Goal: Information Seeking & Learning: Learn about a topic

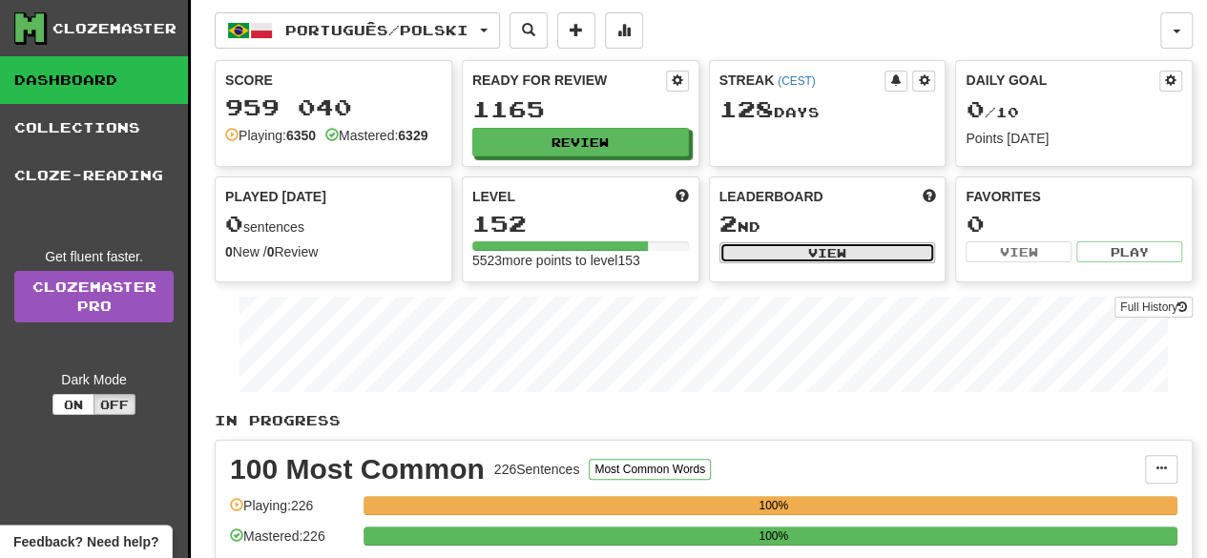
click at [820, 259] on button "View" at bounding box center [827, 252] width 217 height 21
select select "**********"
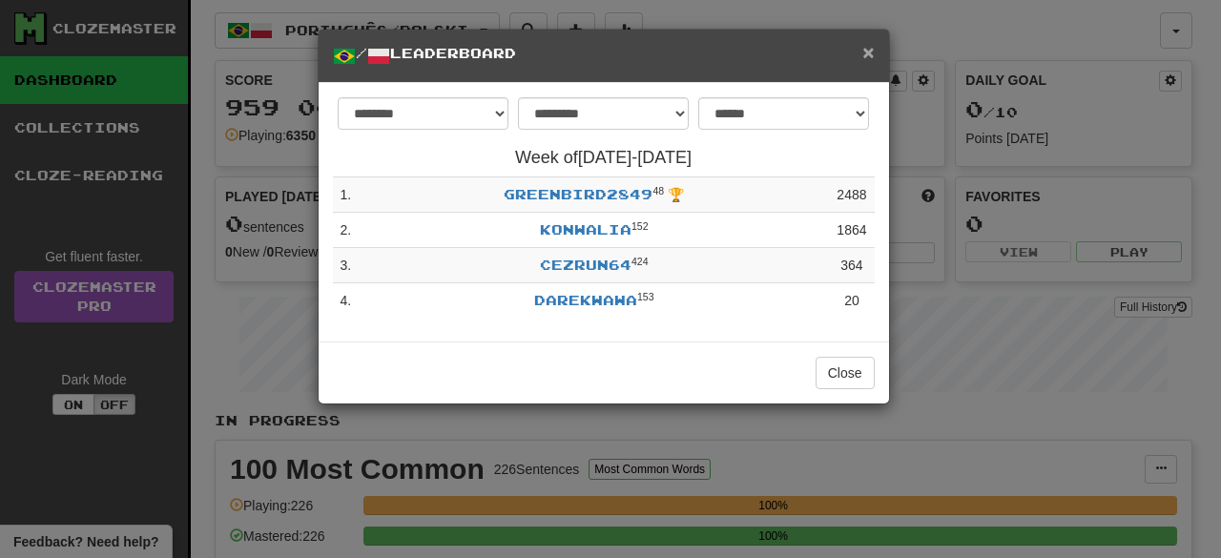
click at [870, 56] on span "×" at bounding box center [867, 52] width 11 height 22
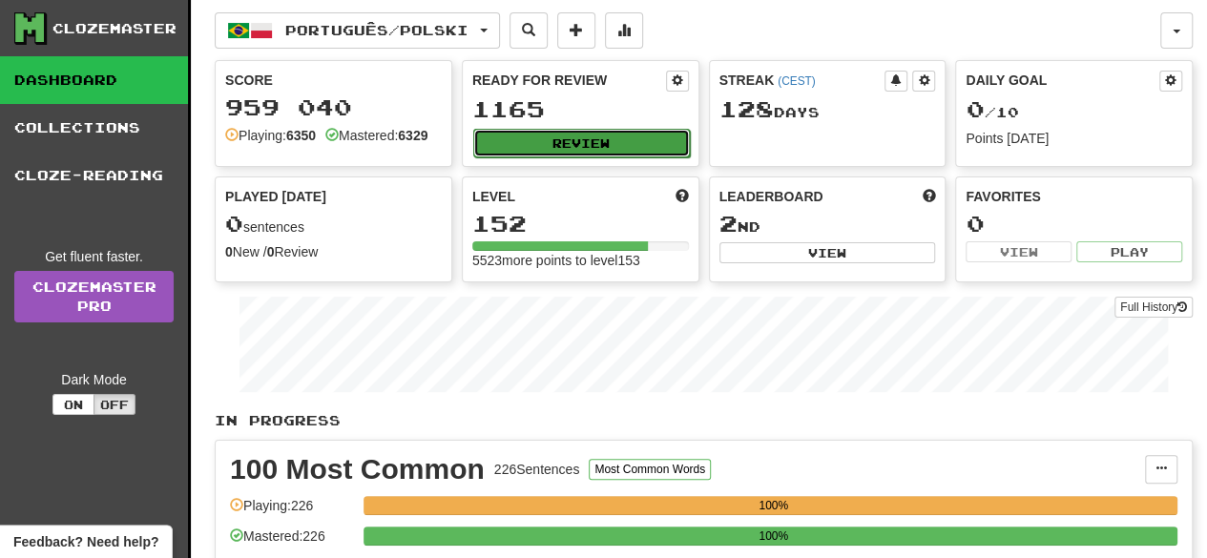
click at [561, 134] on button "Review" at bounding box center [581, 143] width 217 height 29
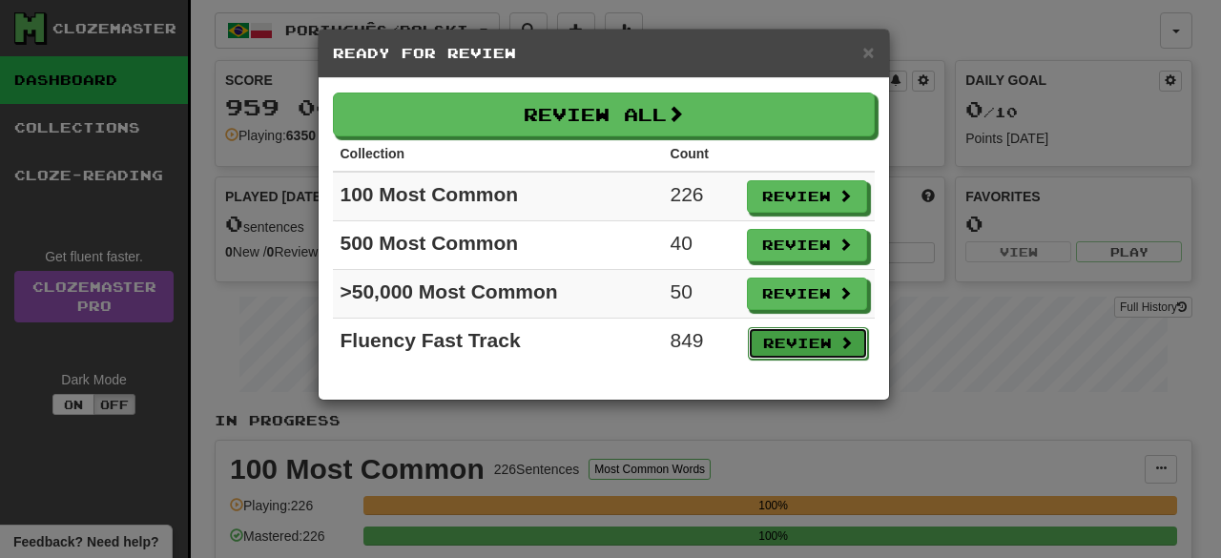
click at [809, 339] on button "Review" at bounding box center [808, 343] width 120 height 32
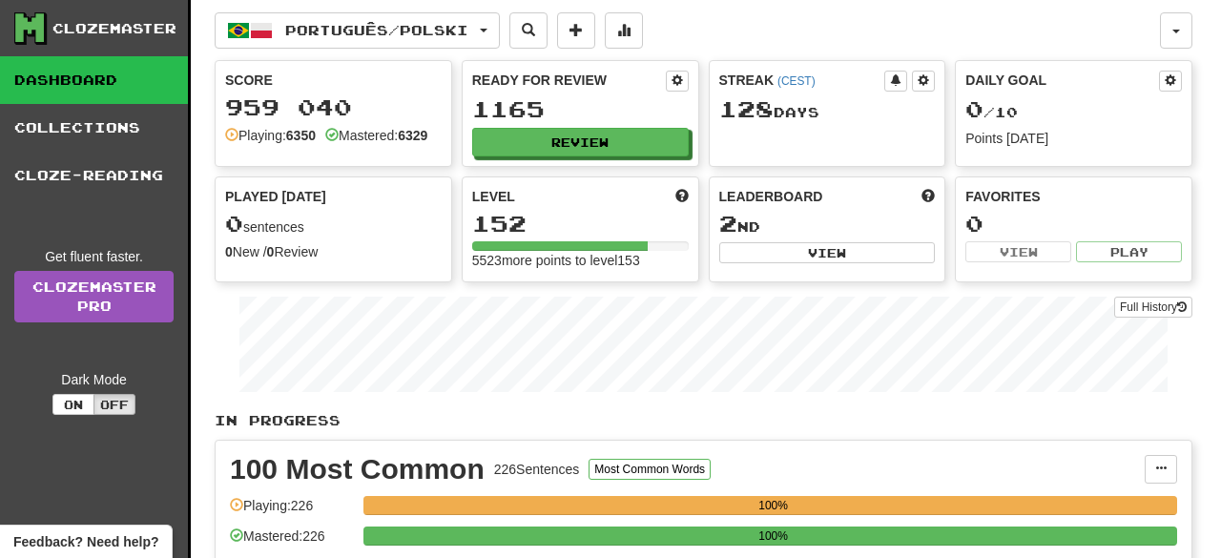
select select "**"
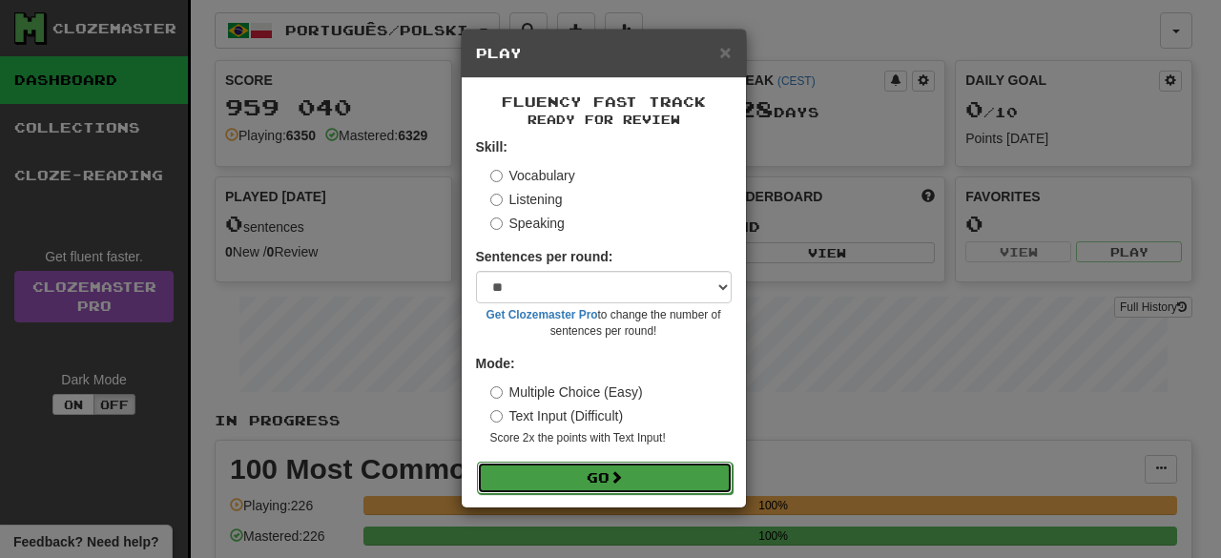
click at [643, 474] on button "Go" at bounding box center [605, 478] width 256 height 32
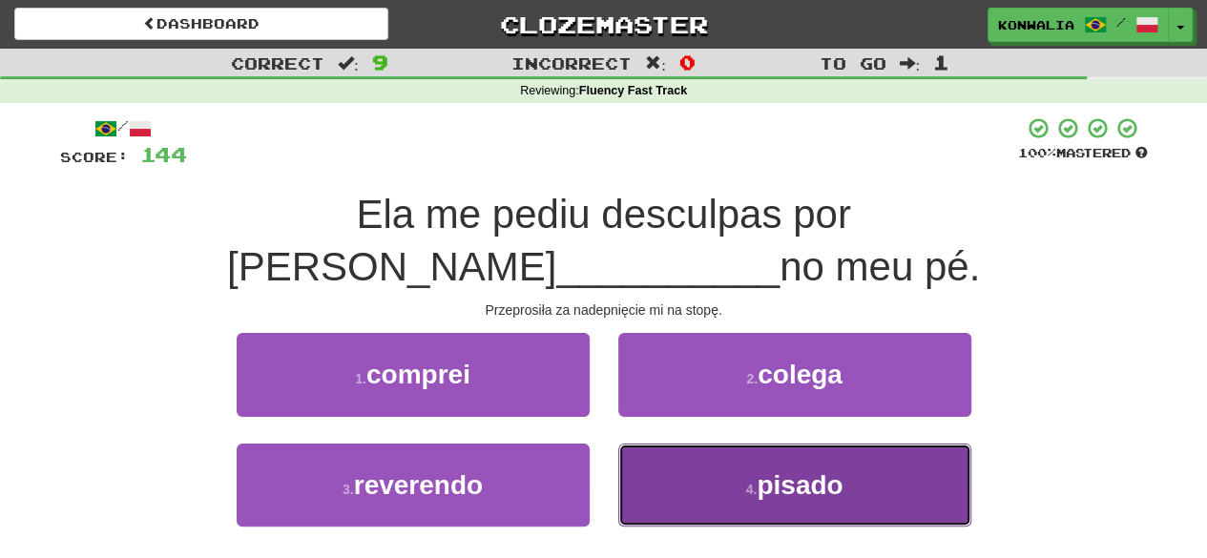
click at [753, 482] on small "4 ." at bounding box center [751, 489] width 11 height 15
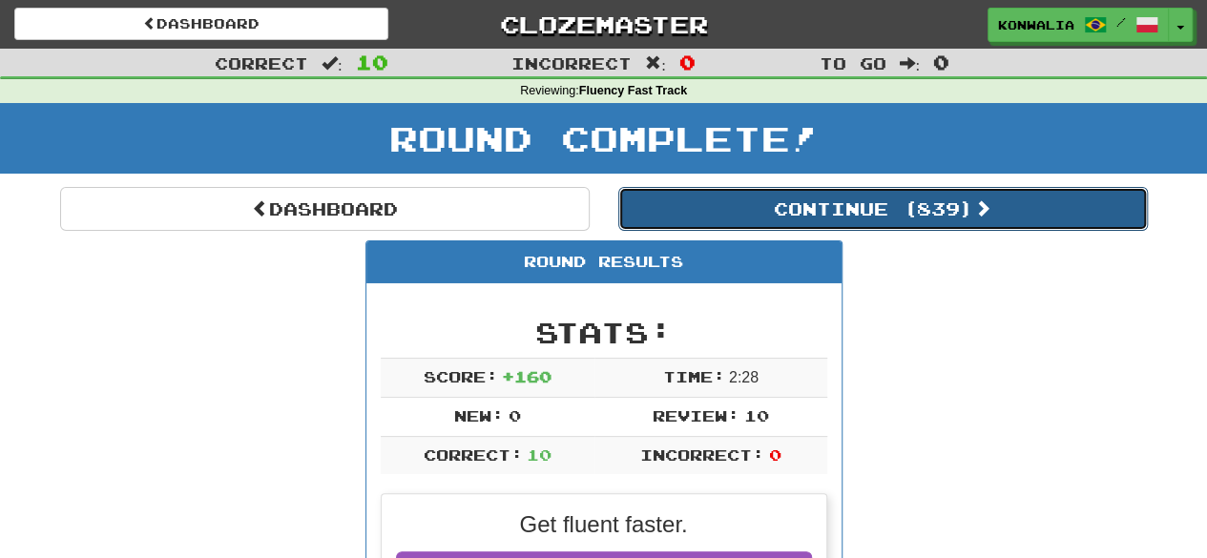
click at [897, 205] on button "Continue ( 839 )" at bounding box center [882, 209] width 529 height 44
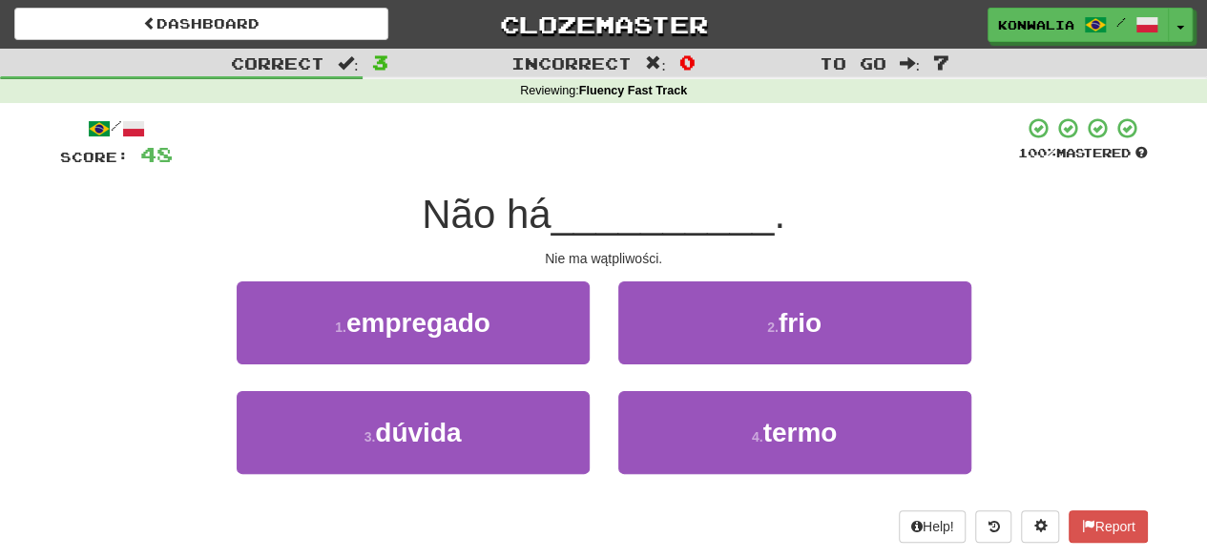
click at [1021, 176] on div "/ Score: 48 100 % Mastered Não há __________ . Nie ma wątpliwości. 1 . empregad…" at bounding box center [603, 329] width 1087 height 426
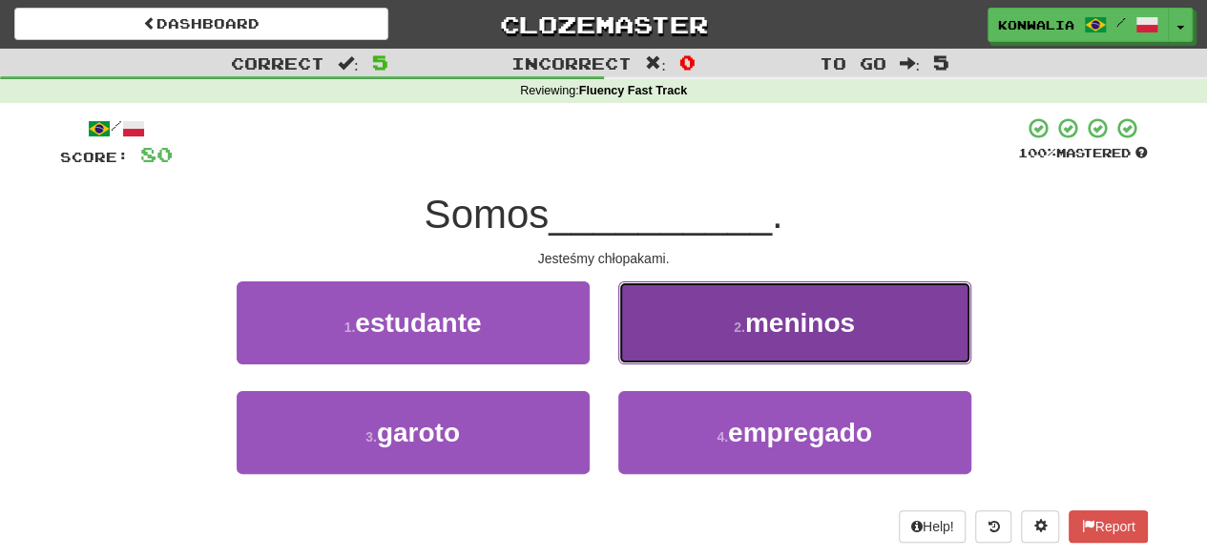
click at [750, 320] on span "meninos" at bounding box center [800, 323] width 110 height 30
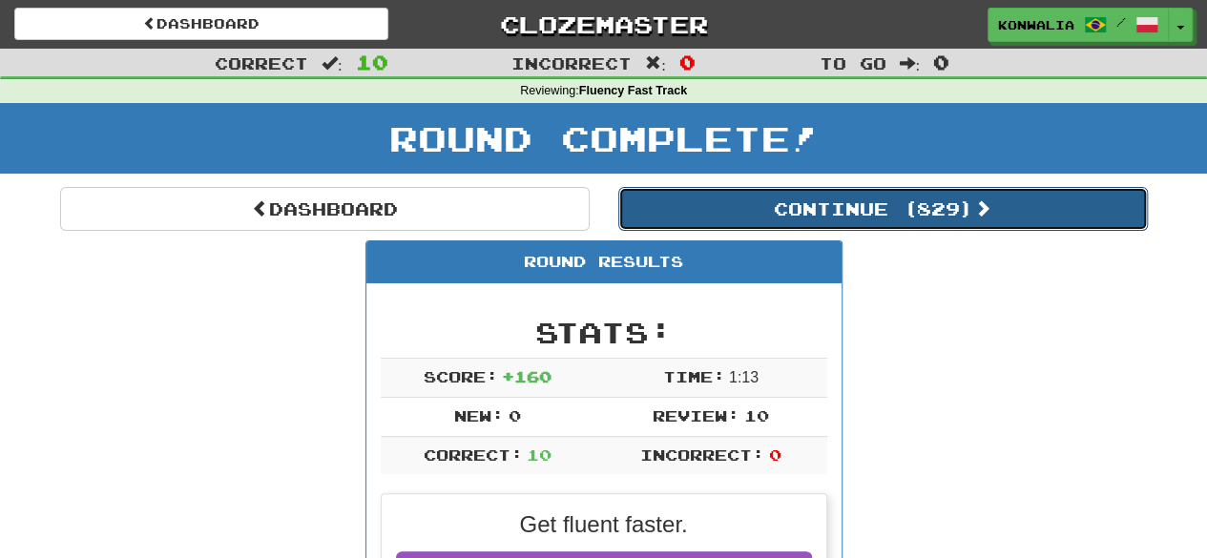
click at [839, 205] on button "Continue ( 829 )" at bounding box center [882, 209] width 529 height 44
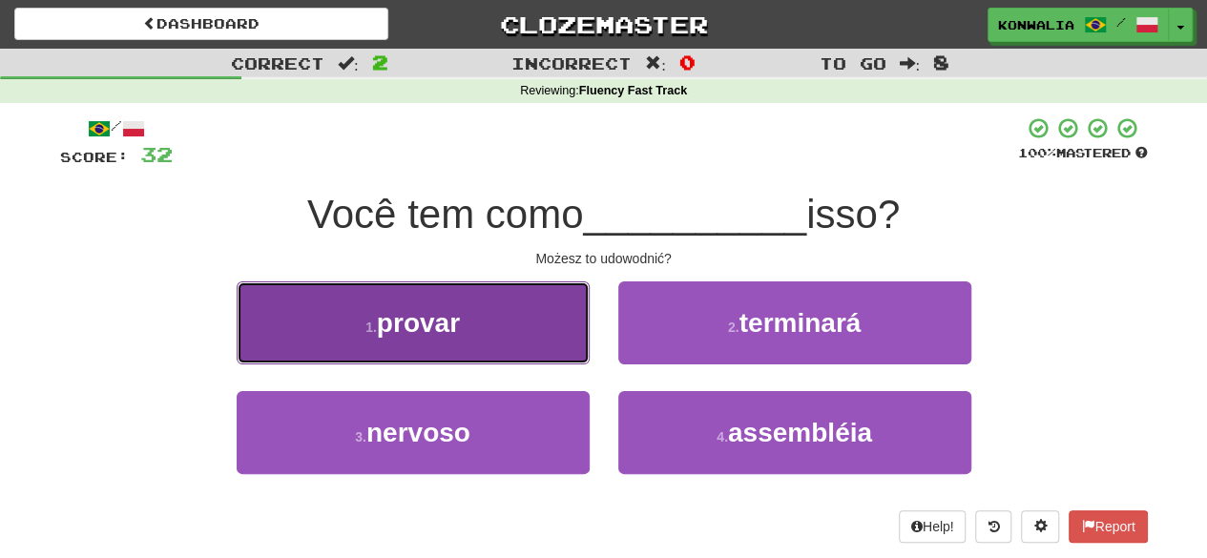
click at [516, 321] on button "1 . provar" at bounding box center [413, 322] width 353 height 83
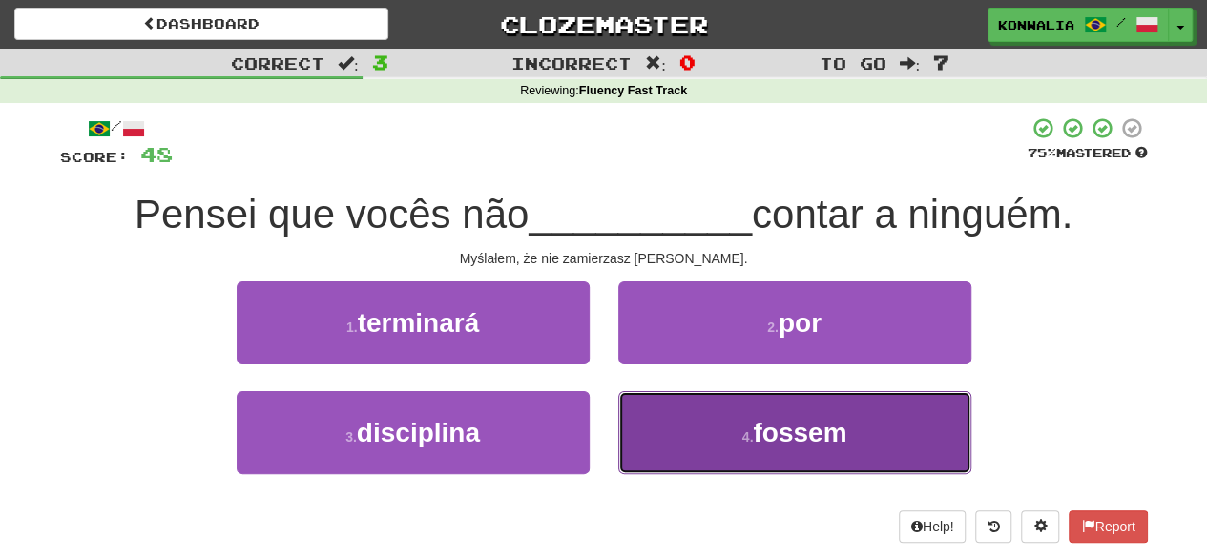
click at [843, 445] on span "fossem" at bounding box center [799, 433] width 93 height 30
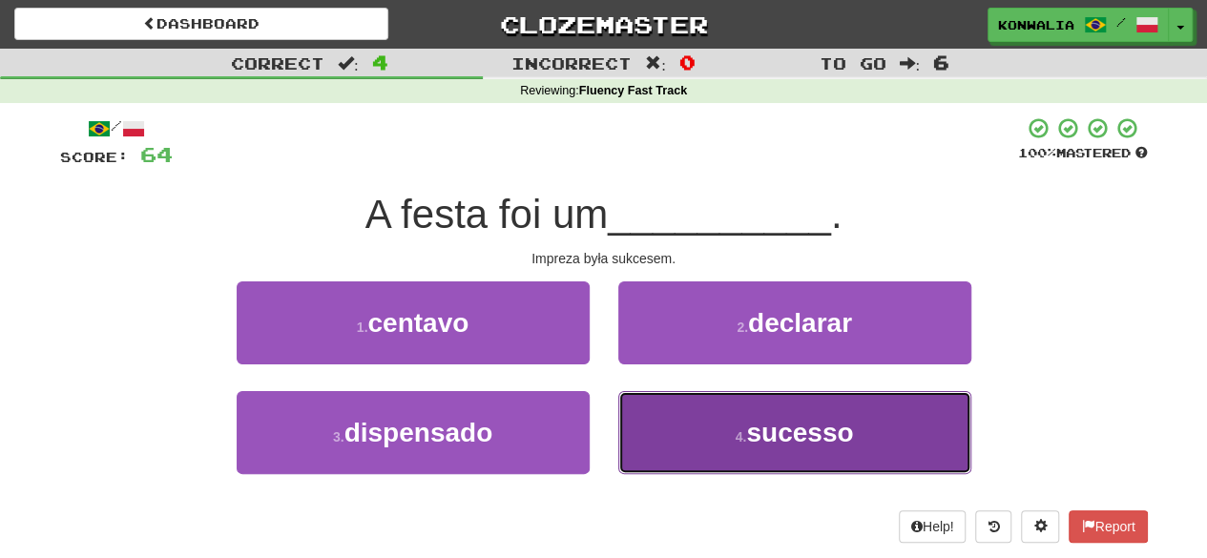
click at [938, 442] on button "4 . sucesso" at bounding box center [794, 432] width 353 height 83
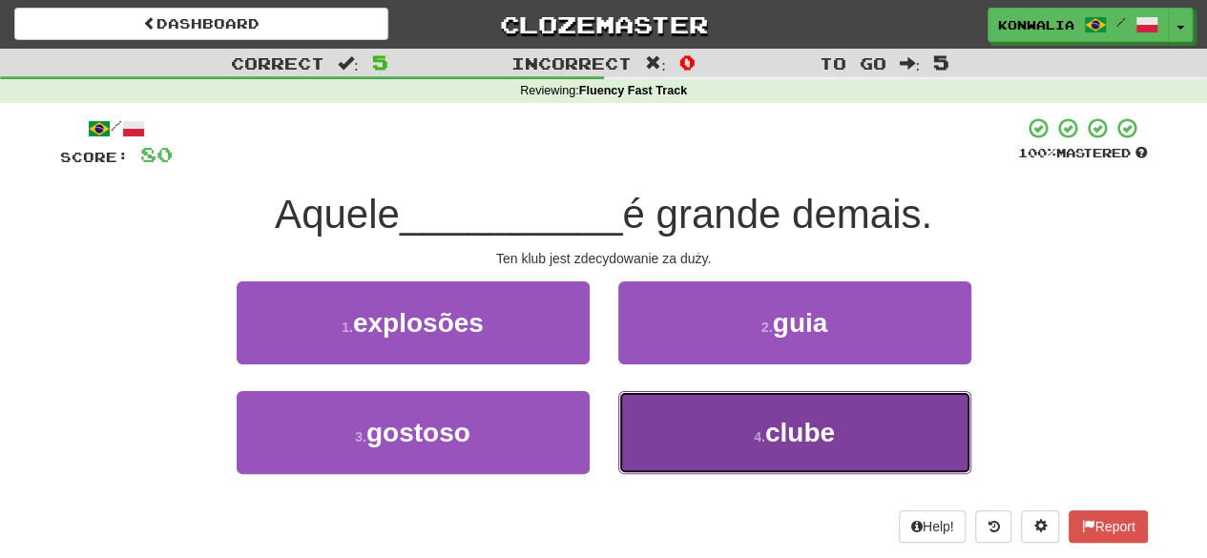
click at [923, 440] on button "4 . clube" at bounding box center [794, 432] width 353 height 83
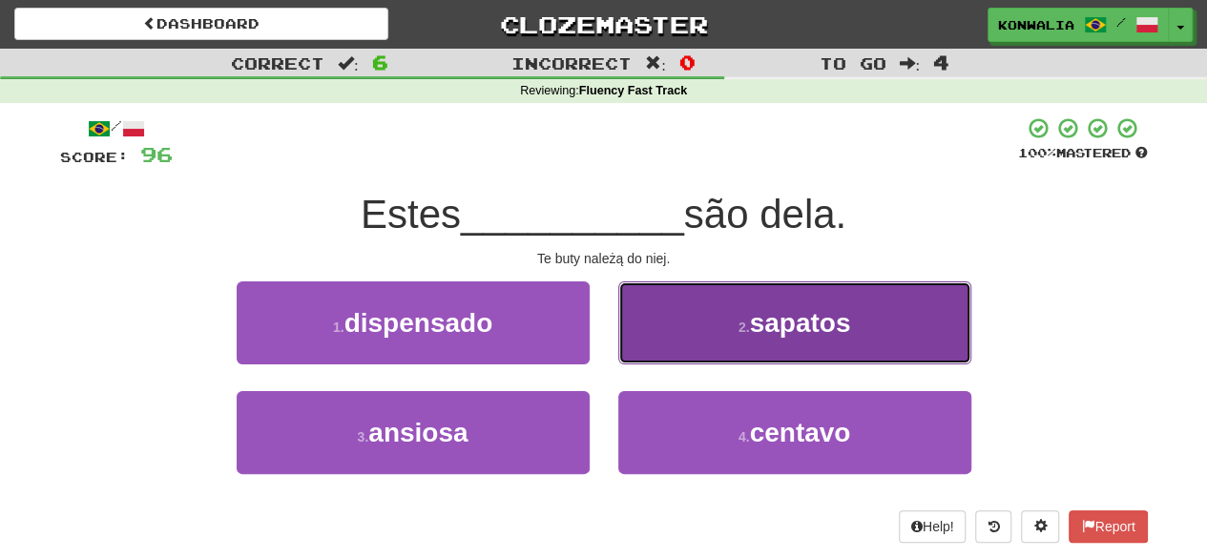
click at [931, 323] on button "2 . sapatos" at bounding box center [794, 322] width 353 height 83
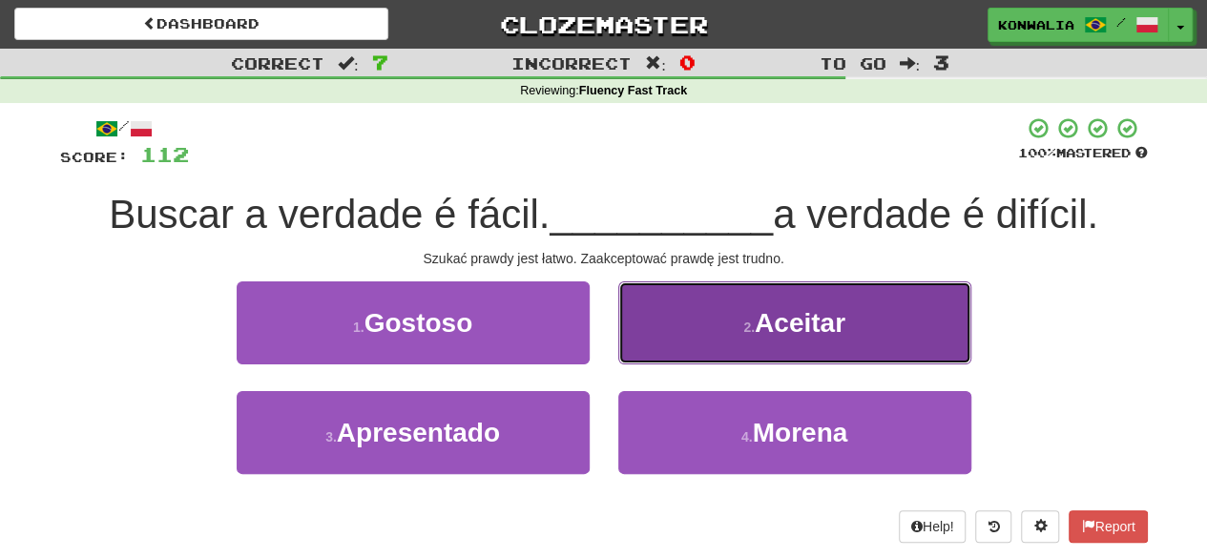
click at [910, 330] on button "2 . Aceitar" at bounding box center [794, 322] width 353 height 83
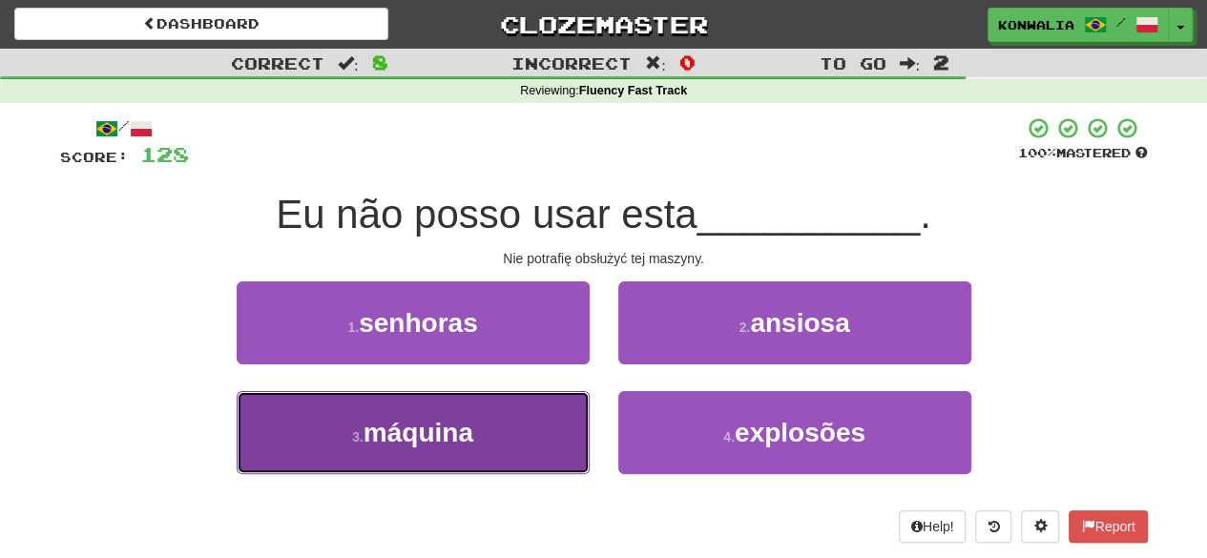
click at [548, 432] on button "3 . máquina" at bounding box center [413, 432] width 353 height 83
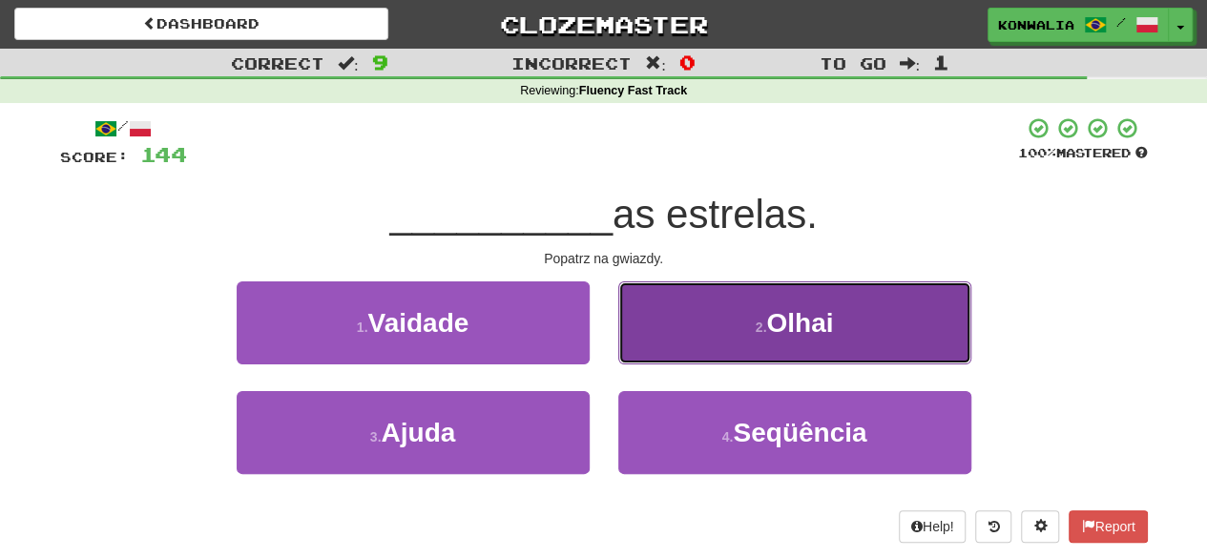
click at [908, 321] on button "2 . Olhai" at bounding box center [794, 322] width 353 height 83
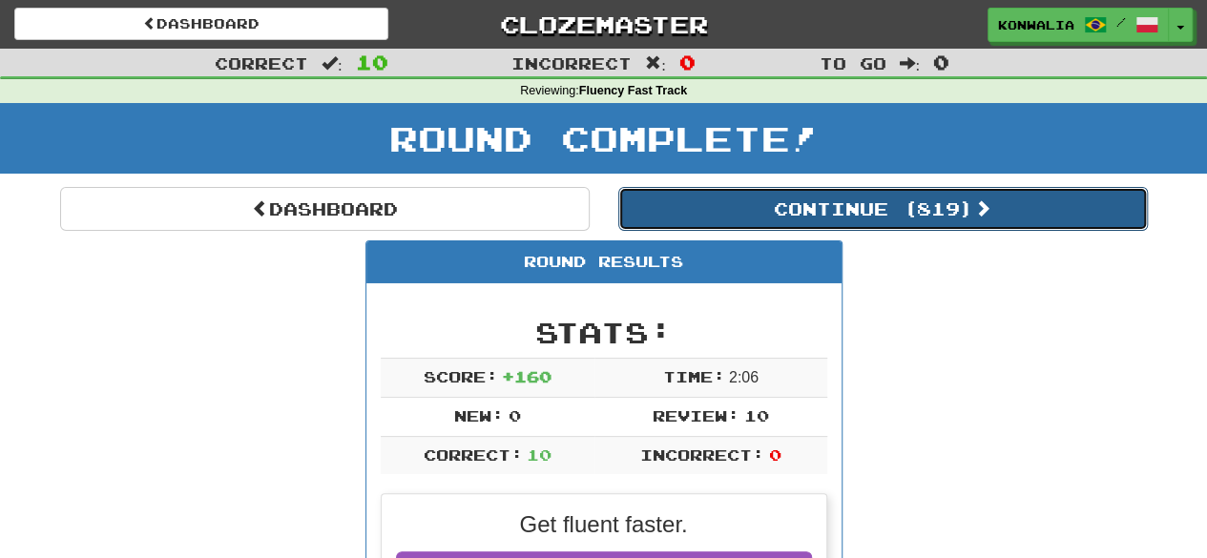
click at [849, 199] on button "Continue ( 819 )" at bounding box center [882, 209] width 529 height 44
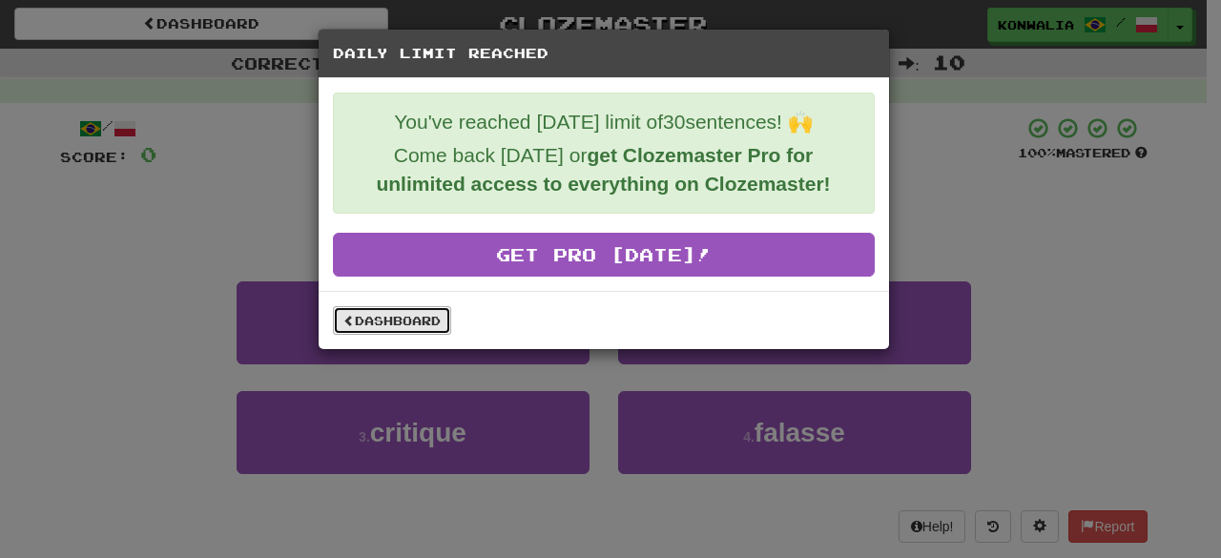
click at [382, 316] on link "Dashboard" at bounding box center [392, 320] width 118 height 29
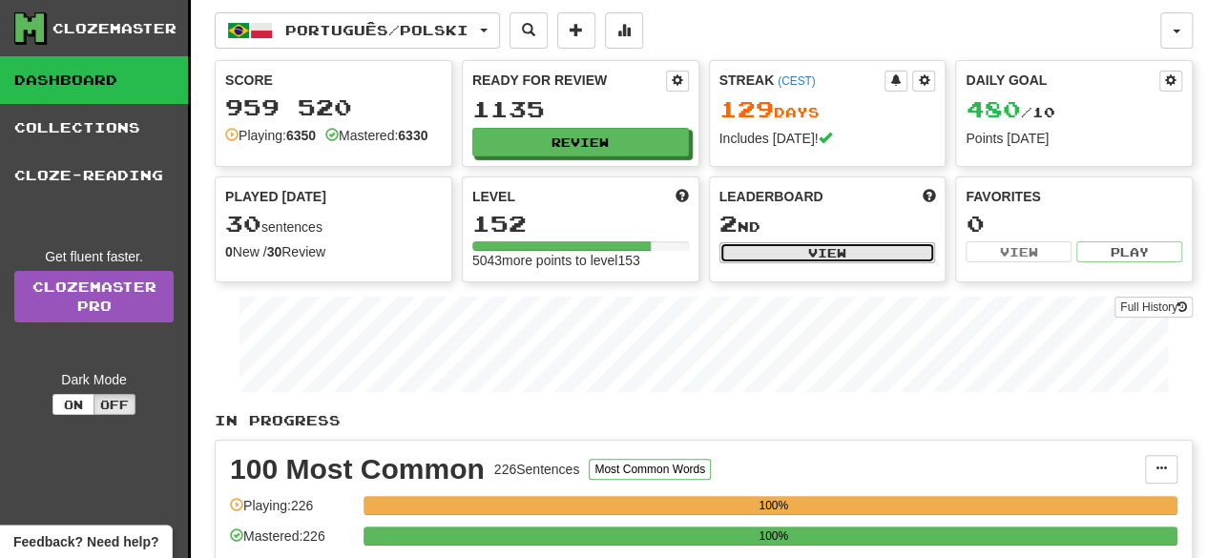
click at [830, 254] on button "View" at bounding box center [827, 252] width 217 height 21
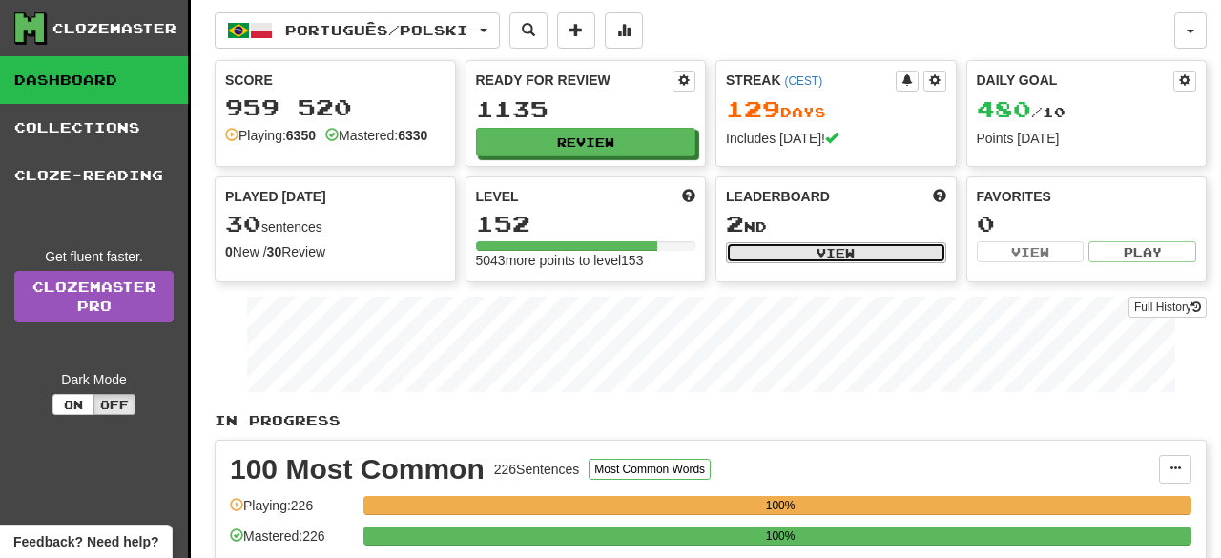
select select "**********"
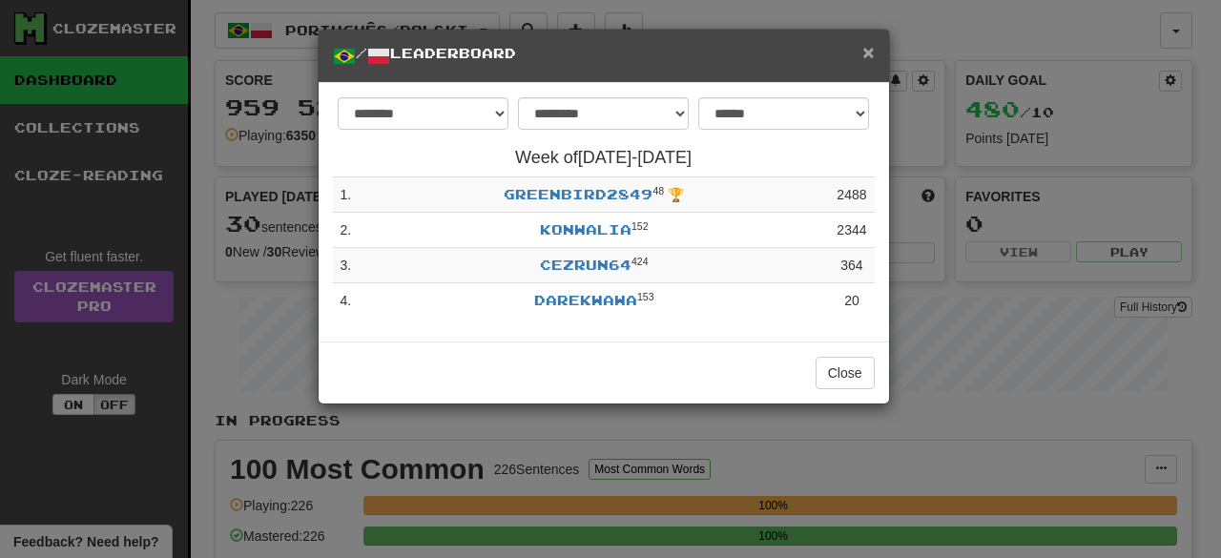
click at [868, 47] on span "×" at bounding box center [867, 52] width 11 height 22
